Goal: Task Accomplishment & Management: Use online tool/utility

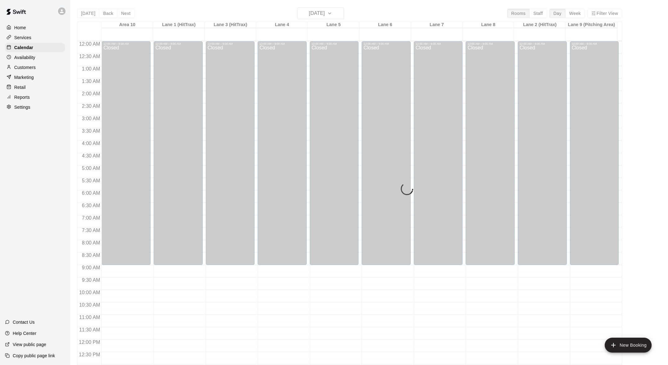
scroll to position [266, 0]
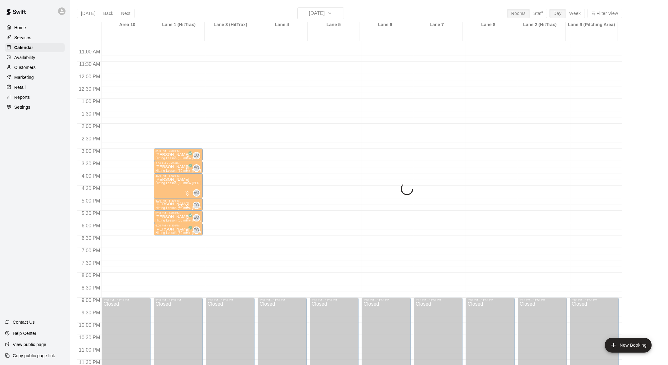
click at [287, 3] on main "[DATE] Back [DATE][DATE] Rooms Staff Day Week Filter View Area 10 [GEOGRAPHIC_D…" at bounding box center [369, 187] width 598 height 375
click at [29, 30] on div "Home" at bounding box center [35, 27] width 60 height 9
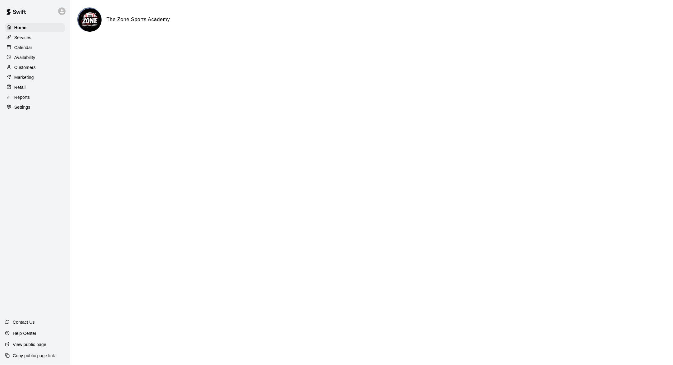
click at [30, 70] on p "Customers" at bounding box center [24, 67] width 21 height 6
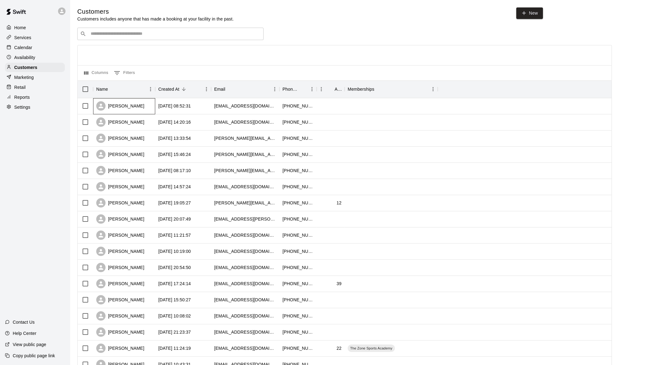
click at [122, 108] on div "[PERSON_NAME]" at bounding box center [120, 105] width 48 height 9
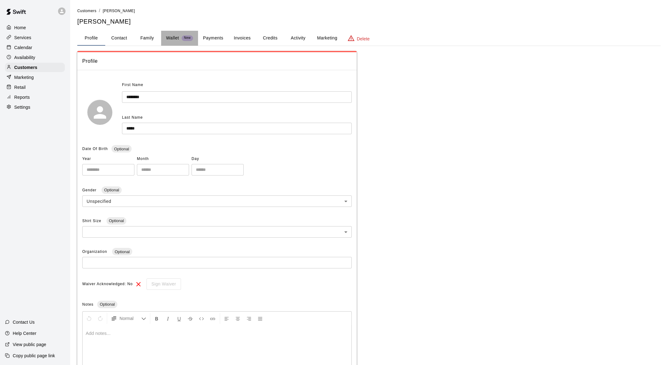
click at [167, 39] on p "Wallet" at bounding box center [172, 38] width 13 height 7
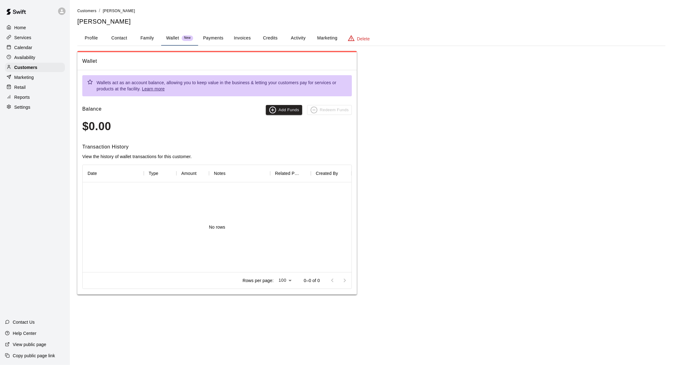
click at [126, 38] on button "Contact" at bounding box center [119, 38] width 28 height 15
select select "**"
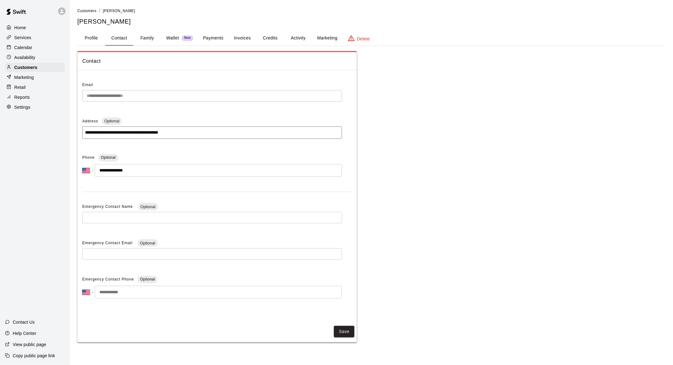
click at [141, 41] on button "Family" at bounding box center [147, 38] width 28 height 15
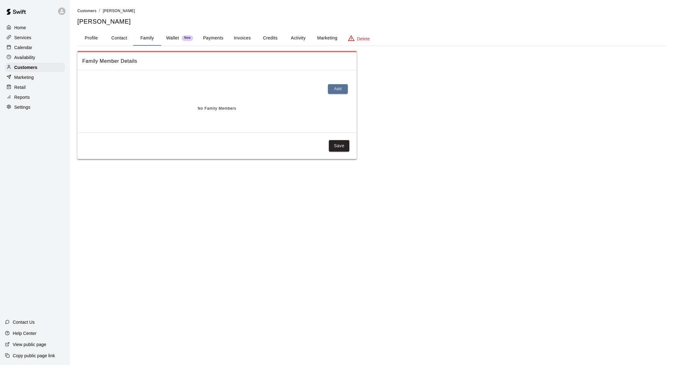
click at [93, 38] on button "Profile" at bounding box center [91, 38] width 28 height 15
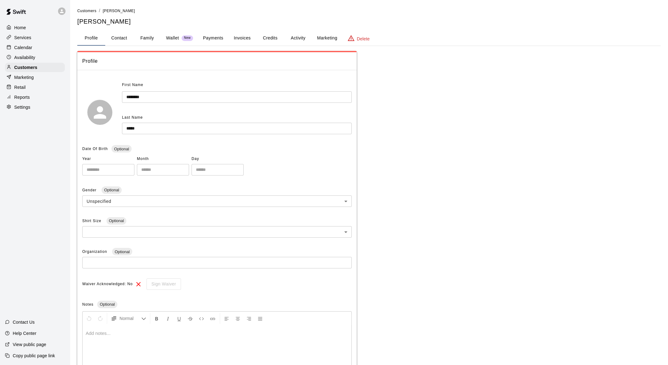
click at [22, 36] on p "Services" at bounding box center [22, 37] width 17 height 6
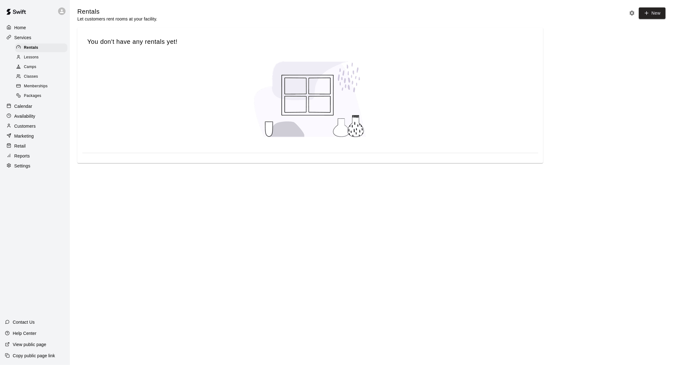
click at [23, 40] on p "Services" at bounding box center [22, 37] width 17 height 6
click at [23, 107] on p "Calendar" at bounding box center [23, 106] width 18 height 6
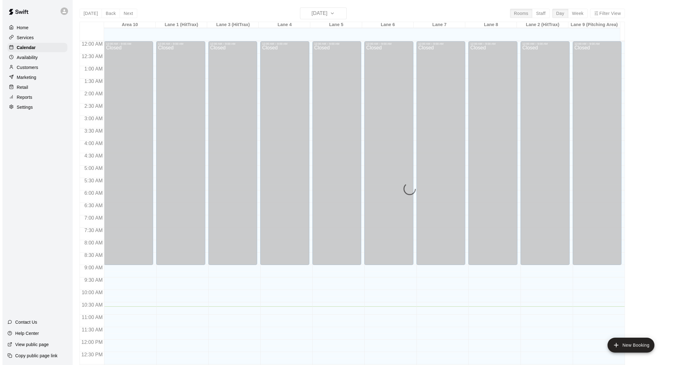
scroll to position [247, 0]
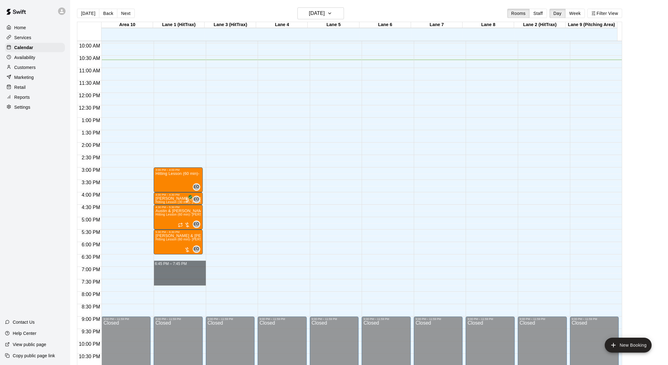
drag, startPoint x: 165, startPoint y: 266, endPoint x: 167, endPoint y: 280, distance: 13.2
click at [167, 280] on body "Home Services Calendar Availability Customers Marketing Retail Reports Settings…" at bounding box center [334, 187] width 668 height 375
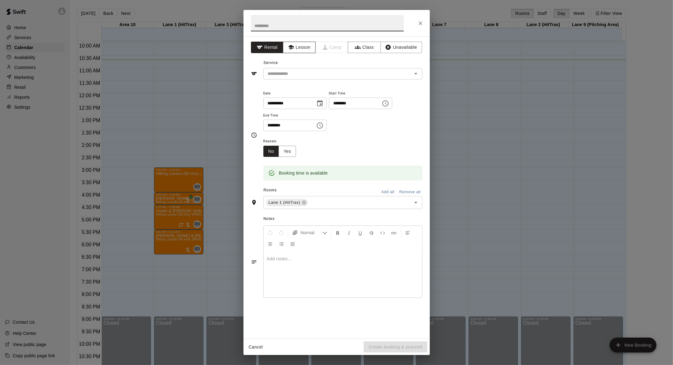
click at [302, 52] on button "Lesson" at bounding box center [299, 47] width 33 height 11
click at [416, 74] on icon "Open" at bounding box center [415, 74] width 3 height 2
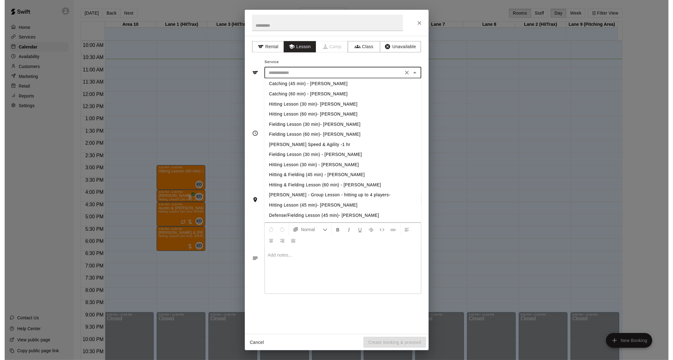
scroll to position [1, 0]
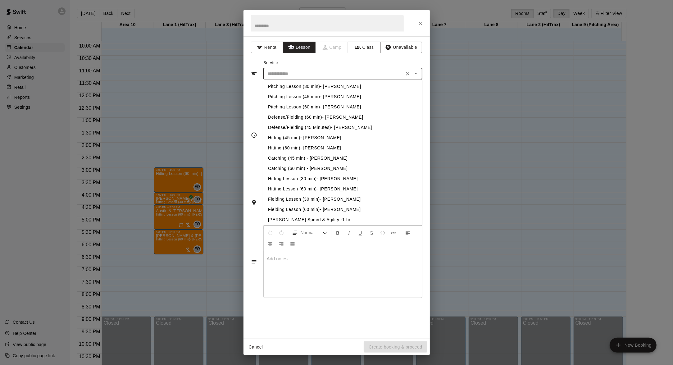
click at [345, 207] on li "Fielding Lesson (60 min)- [PERSON_NAME]" at bounding box center [342, 209] width 159 height 10
type input "**********"
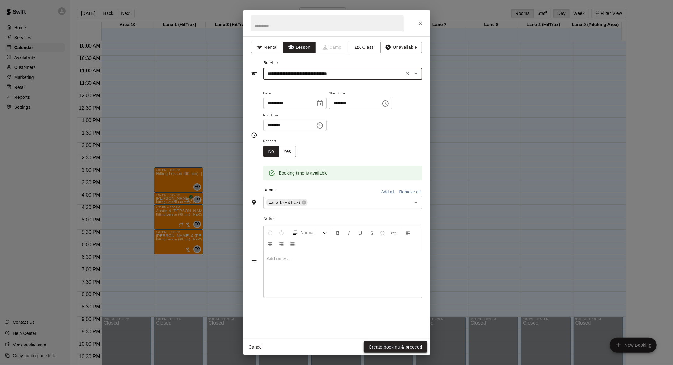
click at [383, 348] on button "Create booking & proceed" at bounding box center [395, 346] width 63 height 11
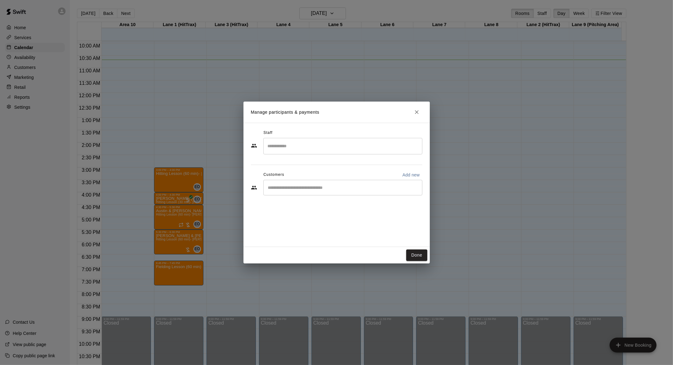
click at [341, 154] on div "​" at bounding box center [342, 146] width 159 height 16
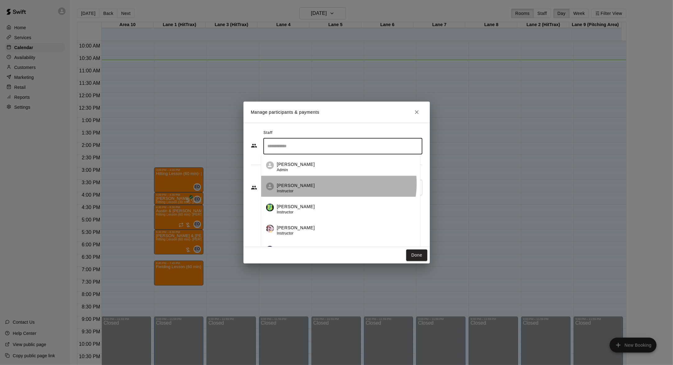
click at [331, 183] on div "[PERSON_NAME] Instructor" at bounding box center [346, 188] width 138 height 12
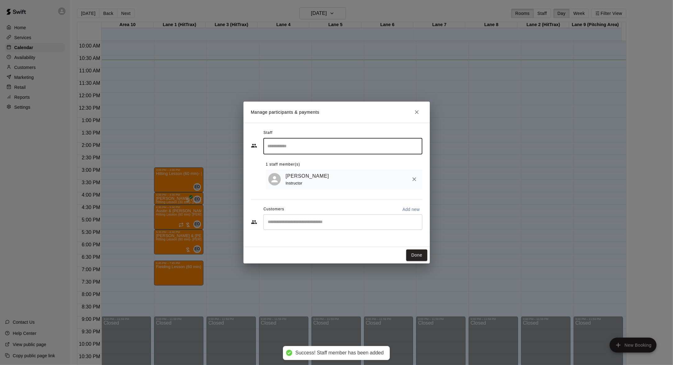
click at [406, 208] on p "Add new" at bounding box center [410, 209] width 17 height 6
select select "**"
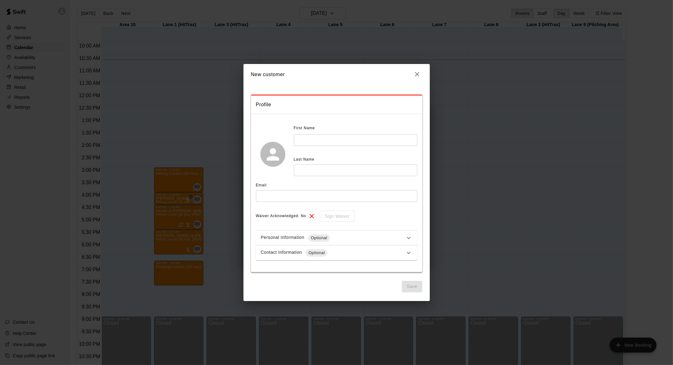
click at [415, 78] on icon "button" at bounding box center [416, 73] width 7 height 7
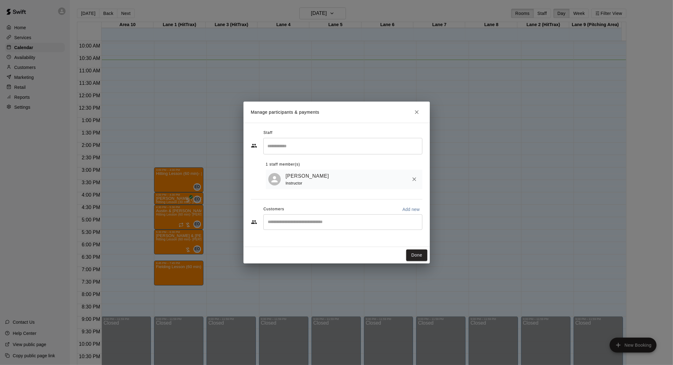
click at [328, 218] on div "​" at bounding box center [342, 222] width 159 height 16
type input "*****"
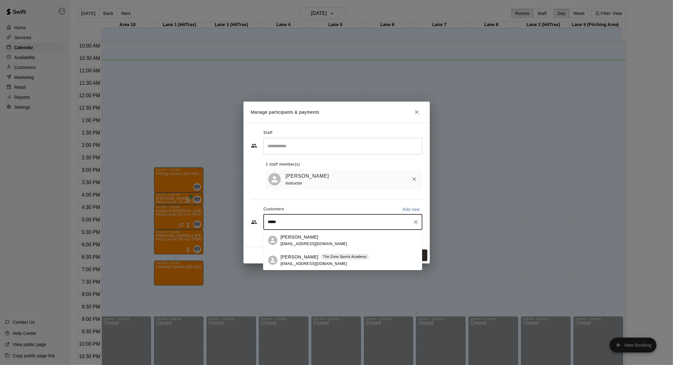
click at [323, 240] on div "[PERSON_NAME] [EMAIL_ADDRESS][DOMAIN_NAME]" at bounding box center [313, 240] width 67 height 13
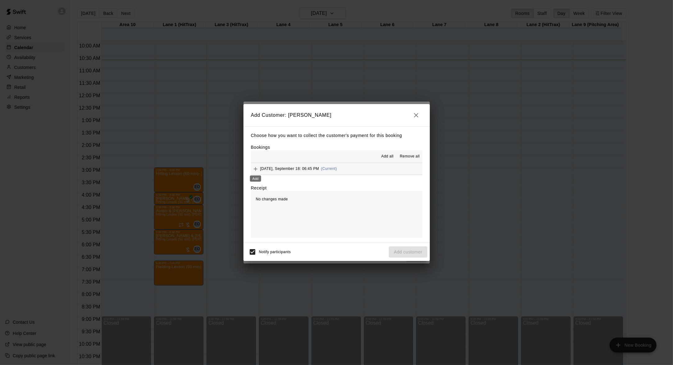
click at [255, 168] on icon "Add" at bounding box center [255, 169] width 6 height 6
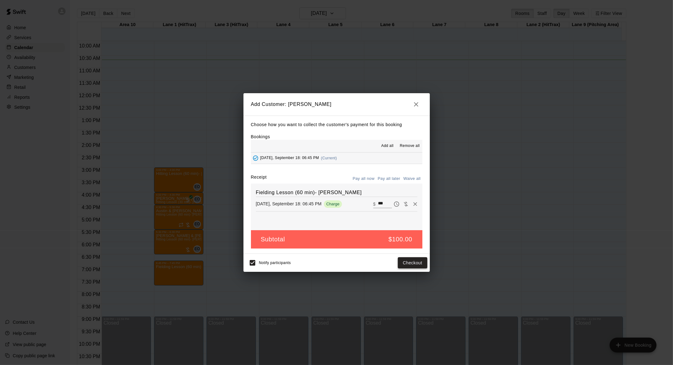
click at [405, 263] on button "Checkout" at bounding box center [412, 262] width 29 height 11
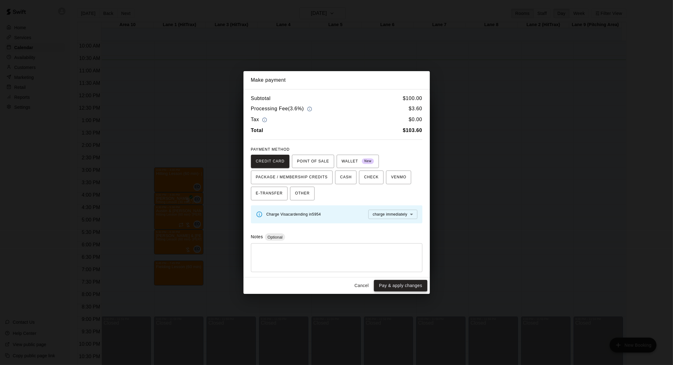
click at [402, 284] on button "Pay & apply changes" at bounding box center [400, 285] width 53 height 11
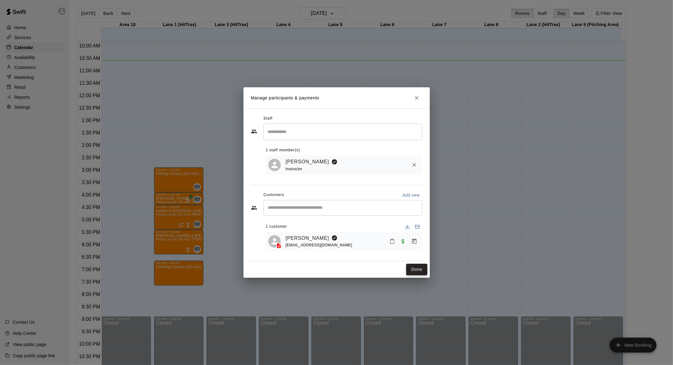
click at [410, 272] on button "Done" at bounding box center [416, 269] width 21 height 11
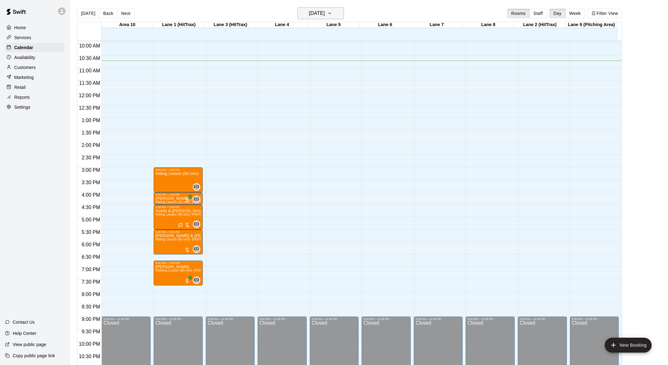
click at [332, 15] on icon "button" at bounding box center [329, 13] width 5 height 7
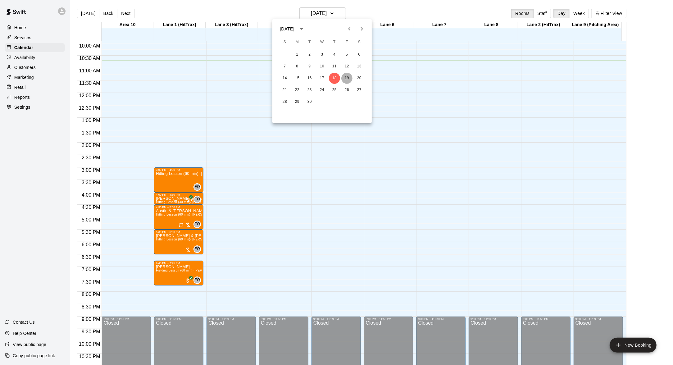
click at [344, 80] on button "19" at bounding box center [346, 78] width 11 height 11
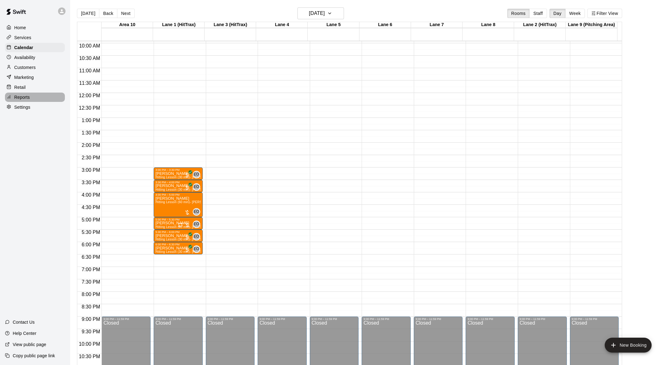
click at [20, 100] on p "Reports" at bounding box center [22, 97] width 16 height 6
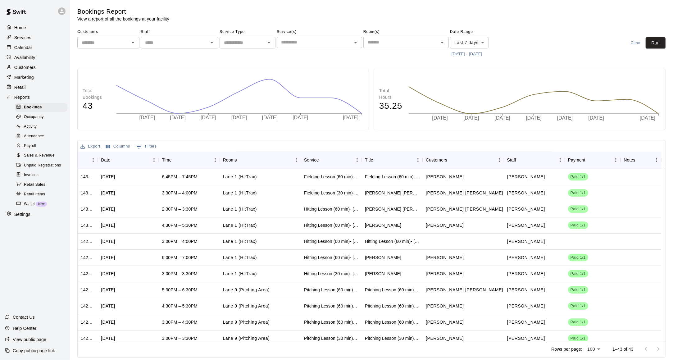
click at [20, 102] on div "Reports" at bounding box center [35, 97] width 60 height 9
click at [28, 149] on span "Payroll" at bounding box center [30, 146] width 12 height 6
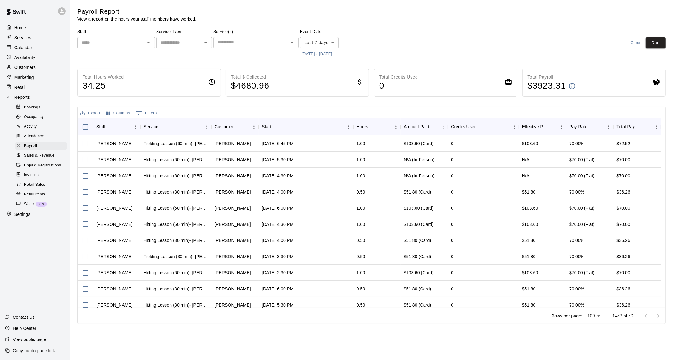
click at [148, 41] on icon "Open" at bounding box center [148, 42] width 7 height 7
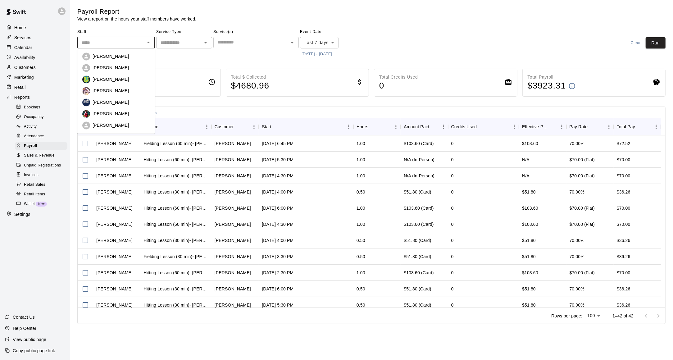
click at [134, 64] on li "[PERSON_NAME]" at bounding box center [116, 67] width 78 height 11
type input "**********"
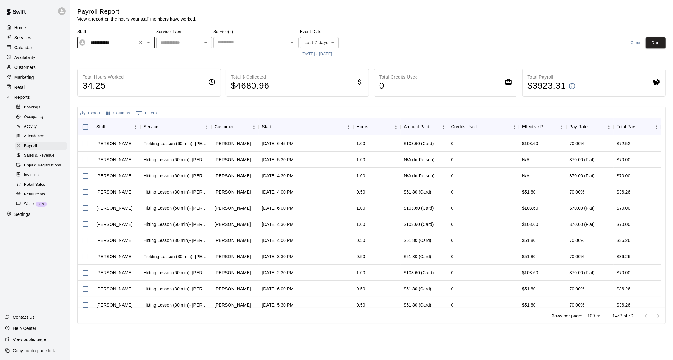
click at [315, 55] on button "[DATE] - [DATE]" at bounding box center [317, 54] width 34 height 10
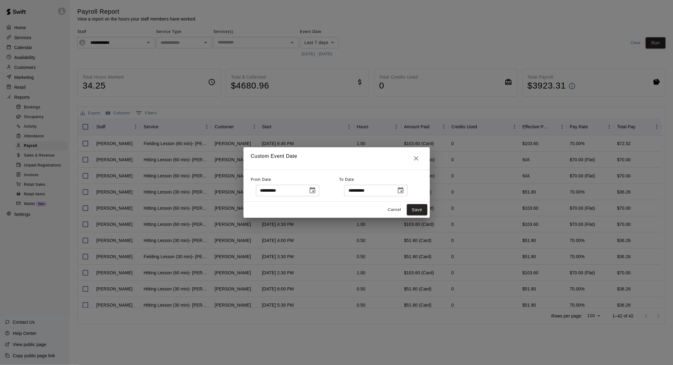
click at [315, 189] on icon "Choose date, selected date is Sep 11, 2025" at bounding box center [313, 190] width 6 height 6
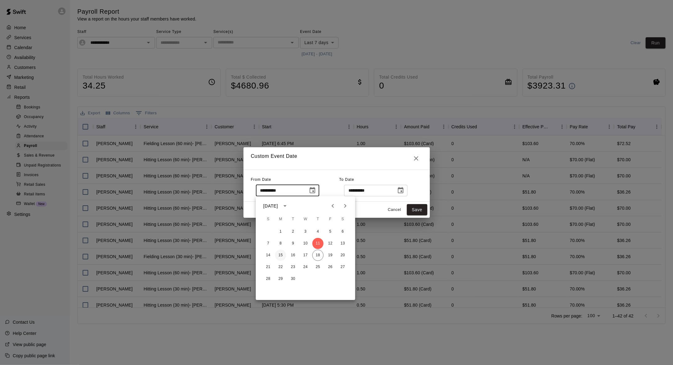
click at [281, 254] on button "15" at bounding box center [280, 255] width 11 height 11
type input "**********"
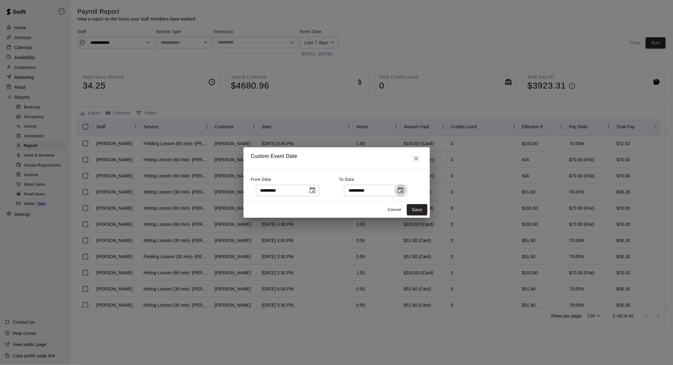
click at [404, 190] on icon "Choose date, selected date is Sep 18, 2025" at bounding box center [400, 190] width 7 height 7
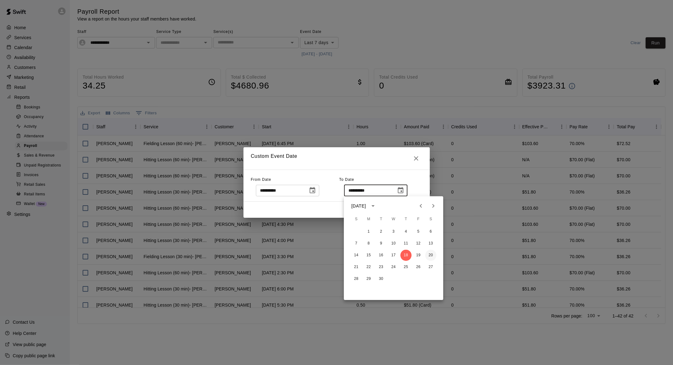
click at [428, 255] on button "20" at bounding box center [430, 255] width 11 height 11
type input "**********"
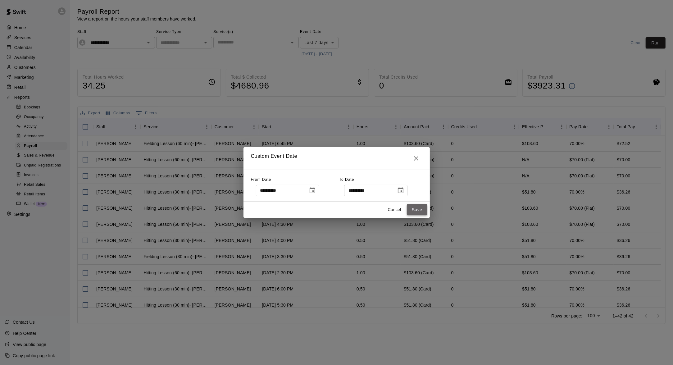
click at [416, 206] on button "Save" at bounding box center [417, 209] width 20 height 11
type input "******"
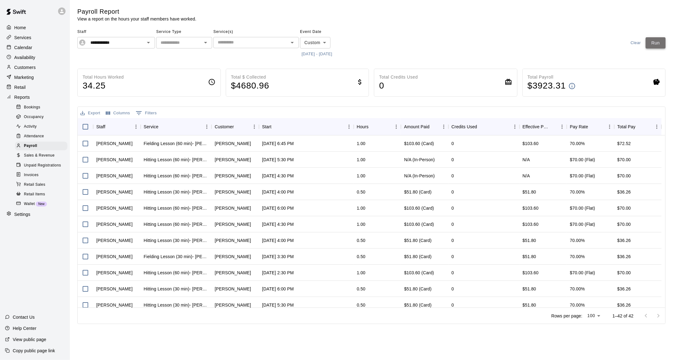
click at [652, 46] on button "Run" at bounding box center [656, 42] width 20 height 11
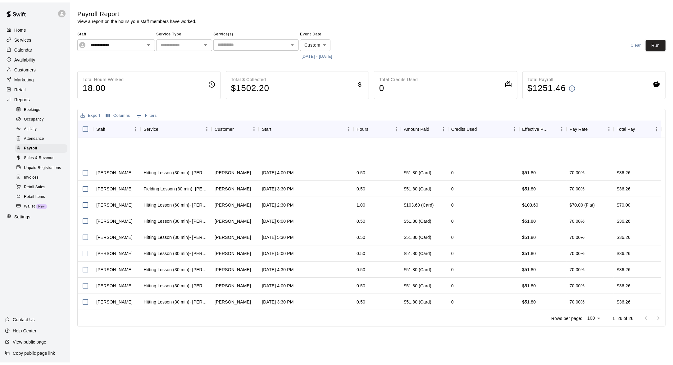
scroll to position [248, 0]
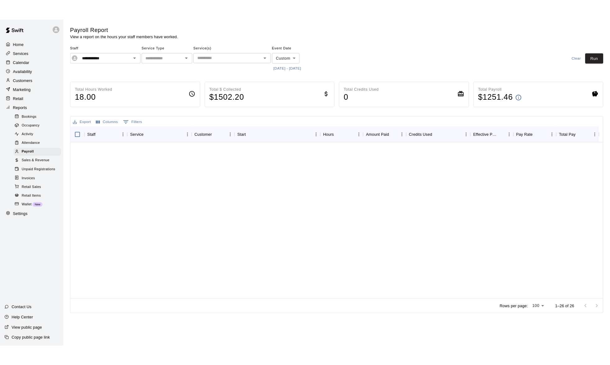
scroll to position [248, 0]
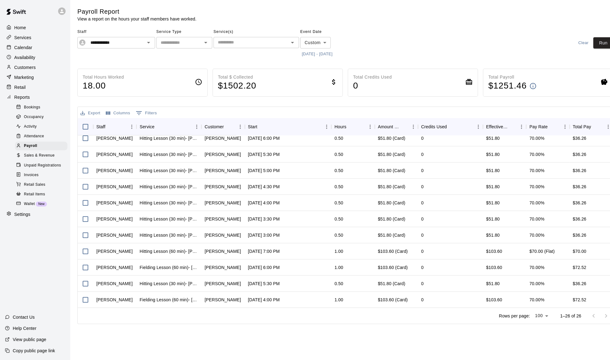
click at [29, 29] on div "Home" at bounding box center [35, 27] width 60 height 9
